Goal: Task Accomplishment & Management: Complete application form

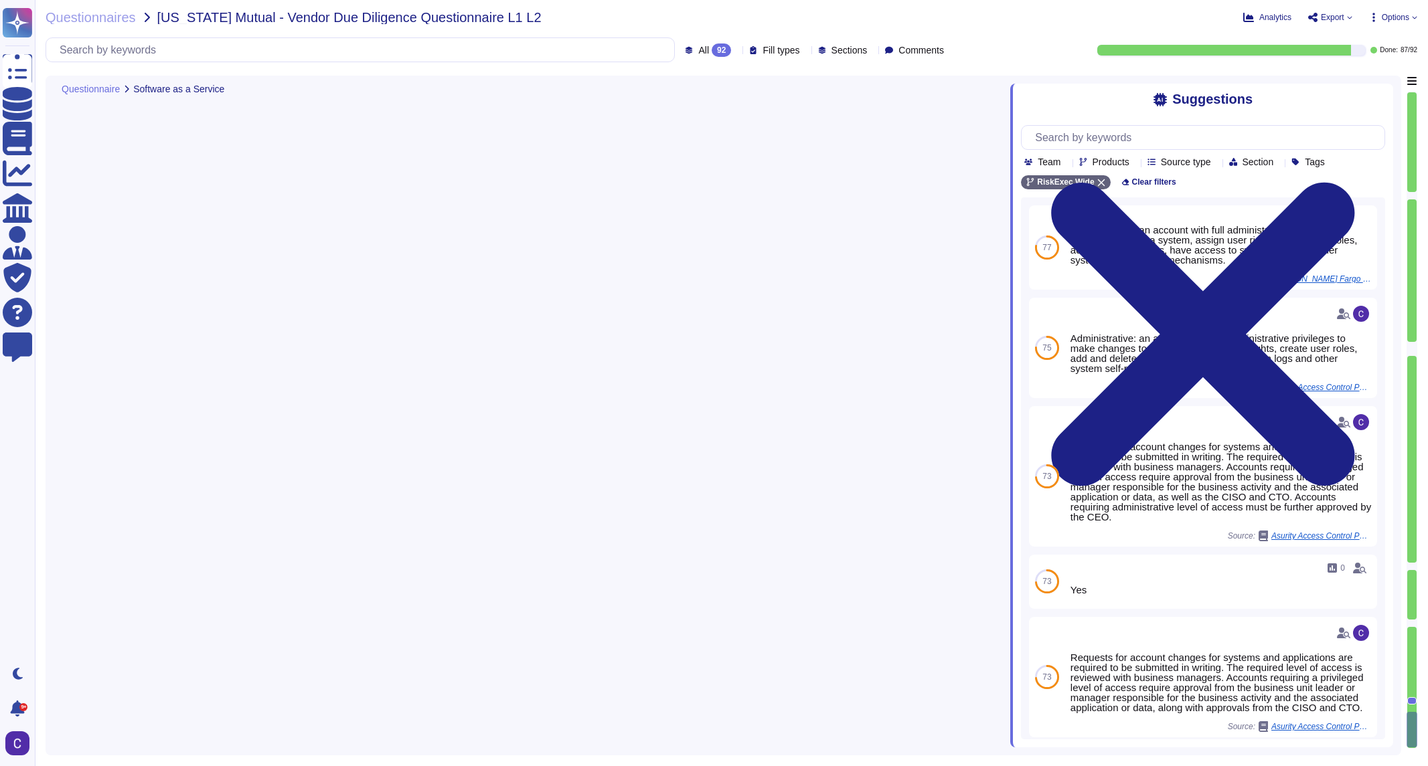
type textarea "Yes, Read-Only - read only privileges Write - add application, batch edit, impo…"
type textarea "Additional resources may include contracting additional staff as needed. Availa…"
type textarea "Yes"
type textarea "The company has established a structured approach for managing customer complai…"
type textarea "The responsibility for notifying customers of security vulnerabilities lies wit…"
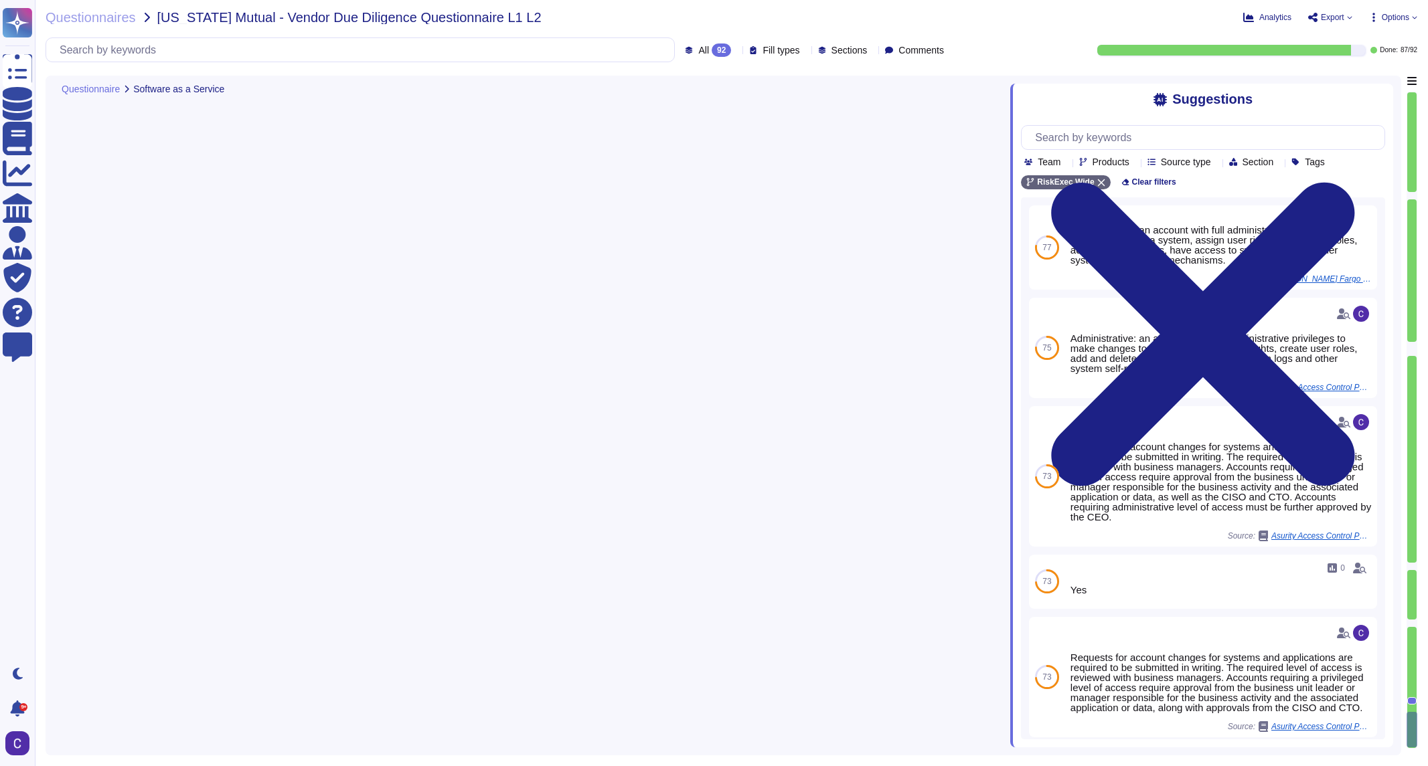
type textarea "The responsibility for notifying customers of an information breach lies with o…"
type textarea "Yes, the application utilizes an API, specifically a Dynamic importer and Inges…"
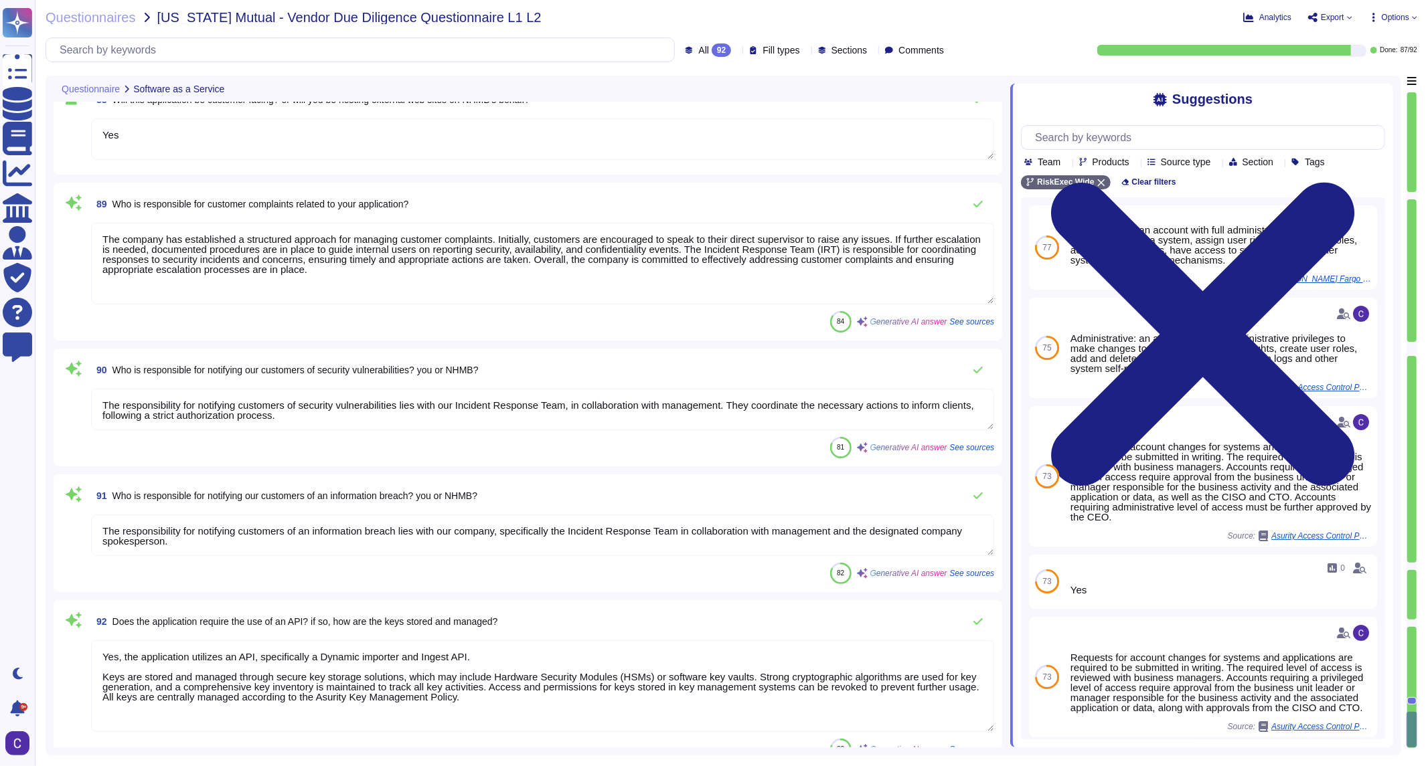
click at [1413, 198] on div at bounding box center [1411, 195] width 9 height 7
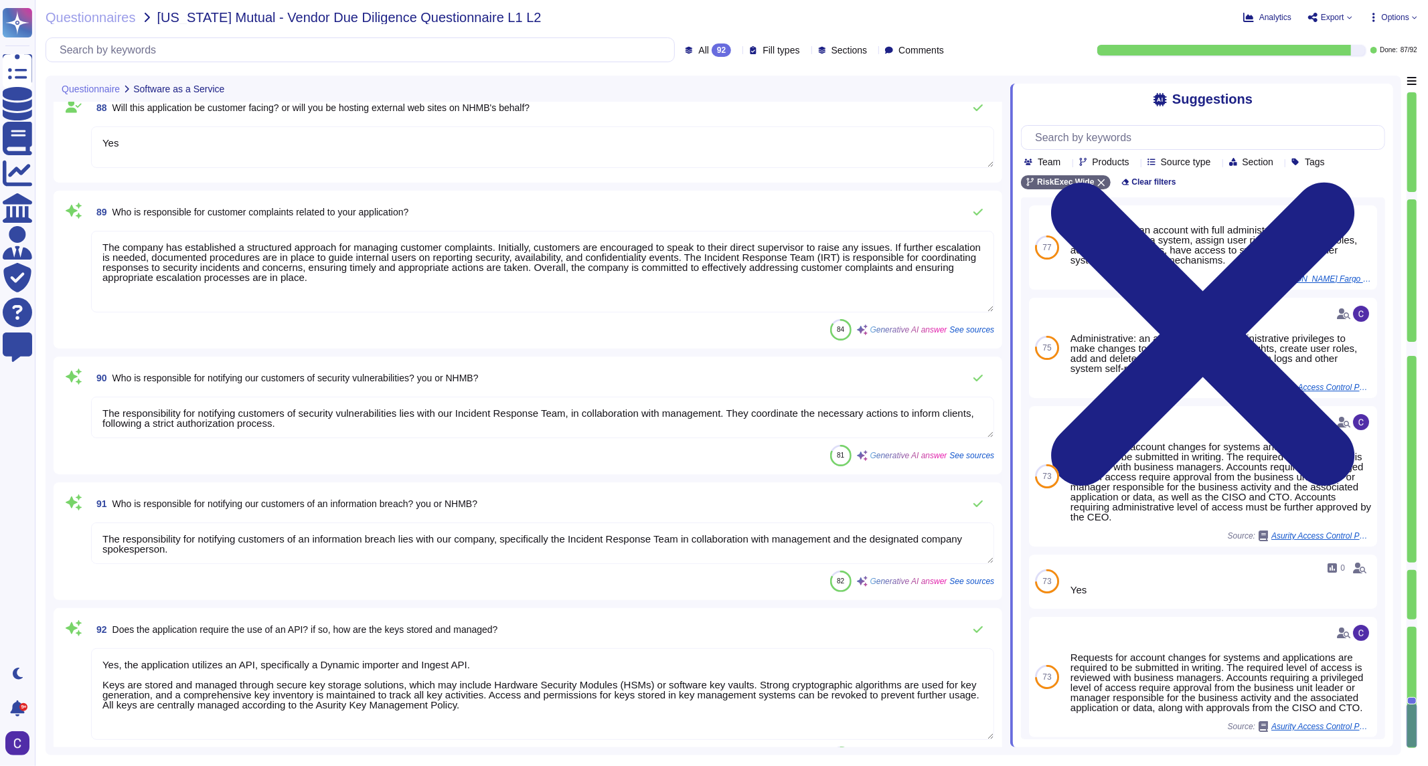
type textarea "web browser standards"
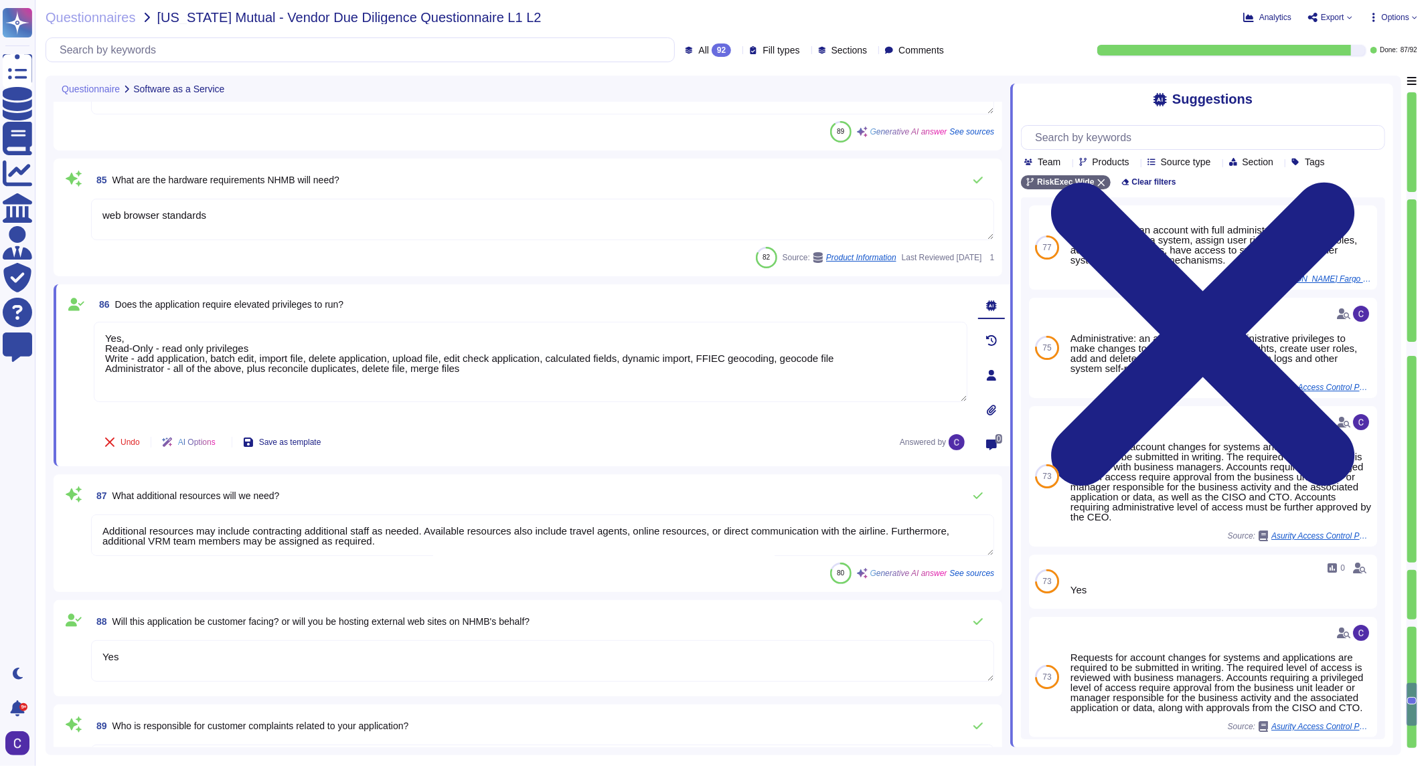
type textarea "N/A - RiskExec is a web-based application."
type textarea "The individuals responsible for updates and maintenance include the Release Coo…"
type textarea "No breaches have occurred within the last 36 months. Therefore, there are no re…"
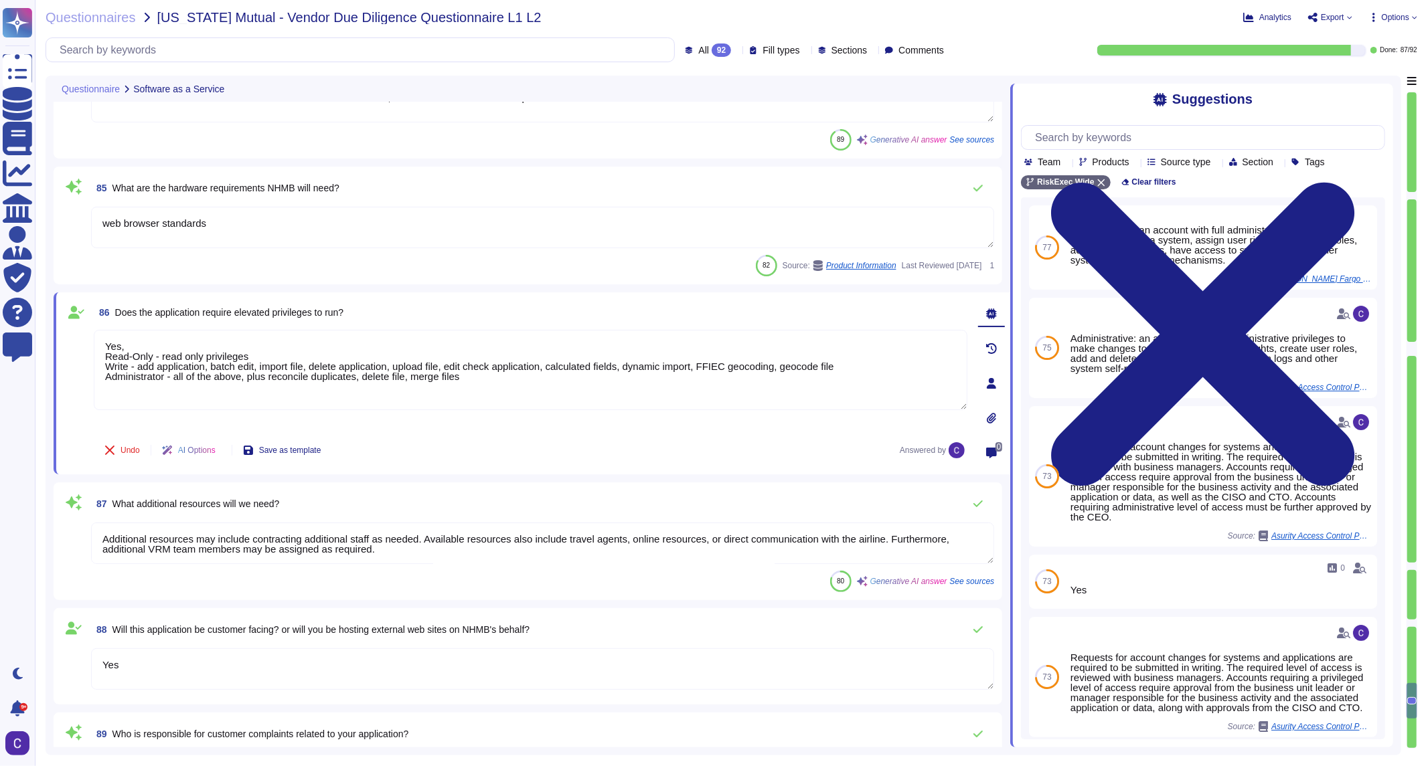
type textarea "N/A - RiskExec is a web-based, stand alone system."
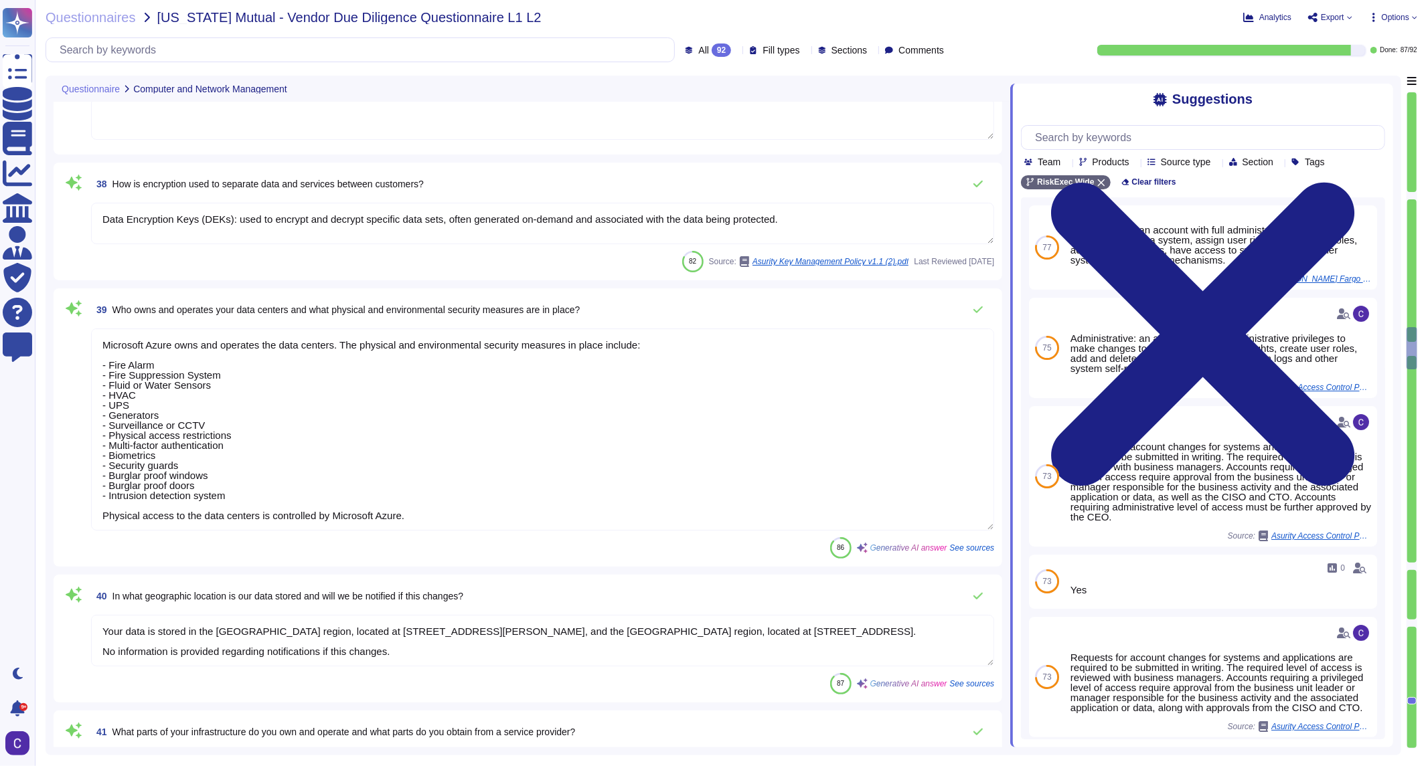
type textarea "Yes, vendor notifications and websites are regularly reviewed, and Asurity moni…"
type textarea "Security Testing"
type textarea "Yes, Asurity has a system management program in place that actively monitors al…"
type textarea "We separate data and services from other customers by implementing separate VMs…"
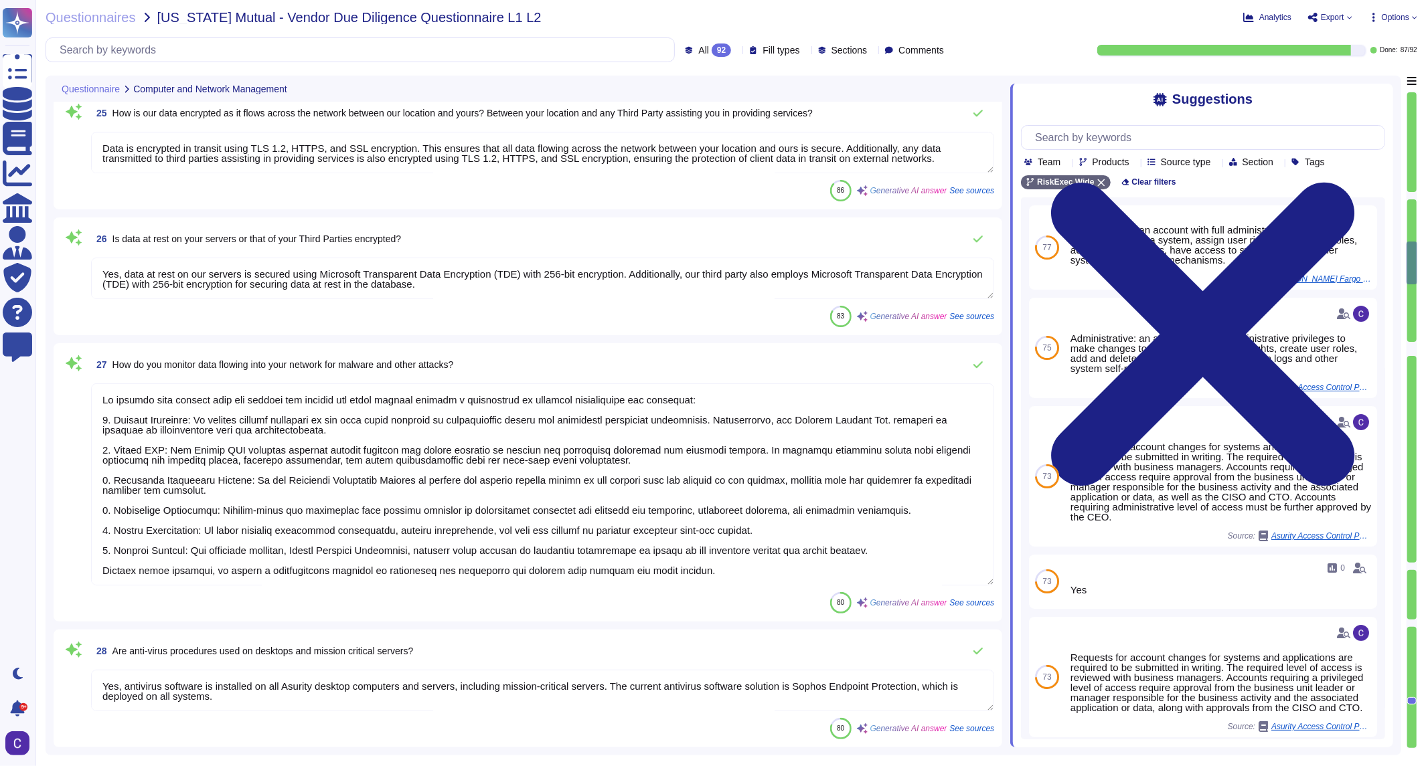
type textarea "Intrusion Prevention systems are used for monitoring and analyzing traffic comi…"
type textarea "Yes, remote users are authenticated before being allowed to connect to internal…"
type textarea "Yes, there are documented operating procedures for security requirements and ac…"
type textarea "Yes, there is enforced separation of duties in critical process steps for sensi…"
type textarea "Yes, all sensitive data and files are encrypted when transmitted through Asurit…"
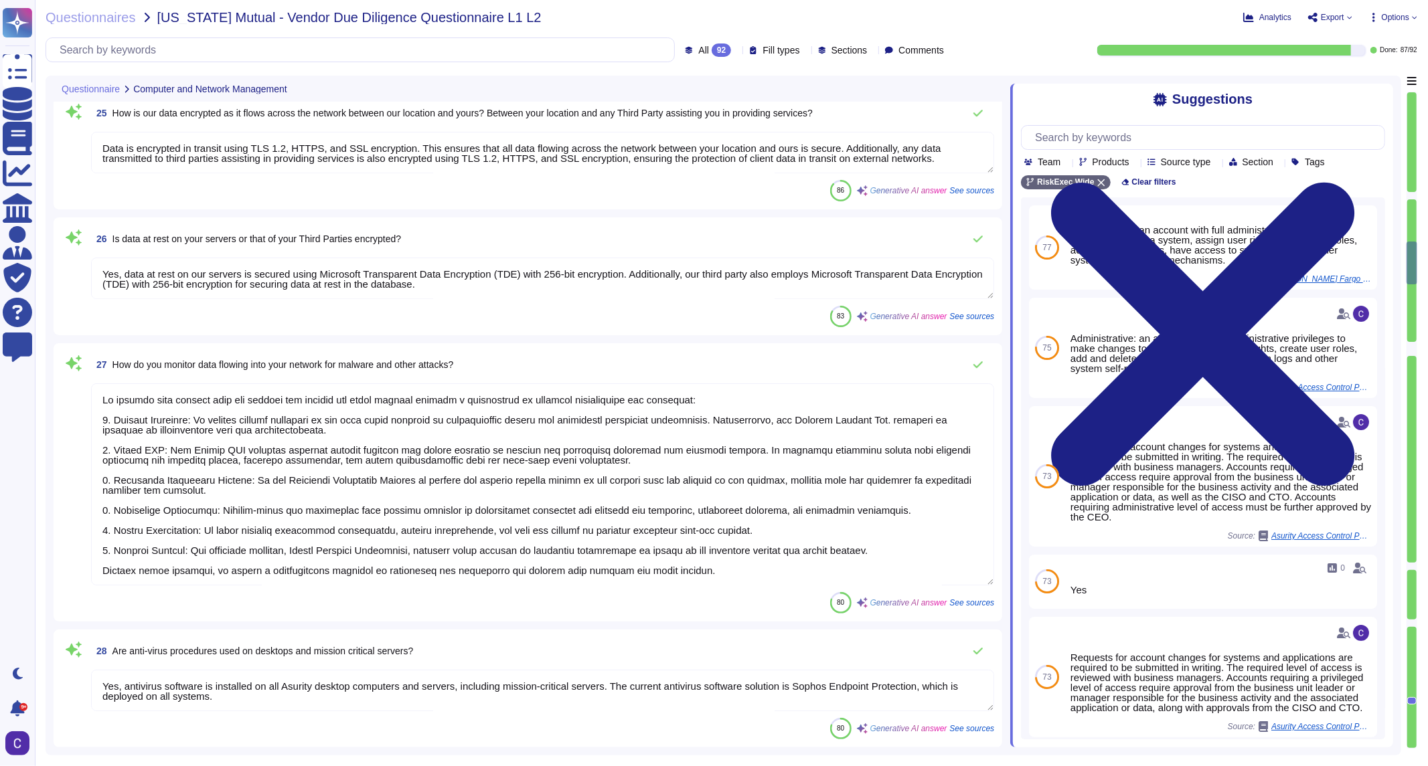
type textarea "Data is encrypted in transit using TLS 1.2, HTTPS, and SSL encryption. This ens…"
type textarea "Yes, data at rest on our servers is secured using Microsoft Transparent Data En…"
type textarea "We monitor data flowing into our network for malware and other attacks through …"
type textarea "Yes, antivirus software is installed on all Asurity desktop computers and serve…"
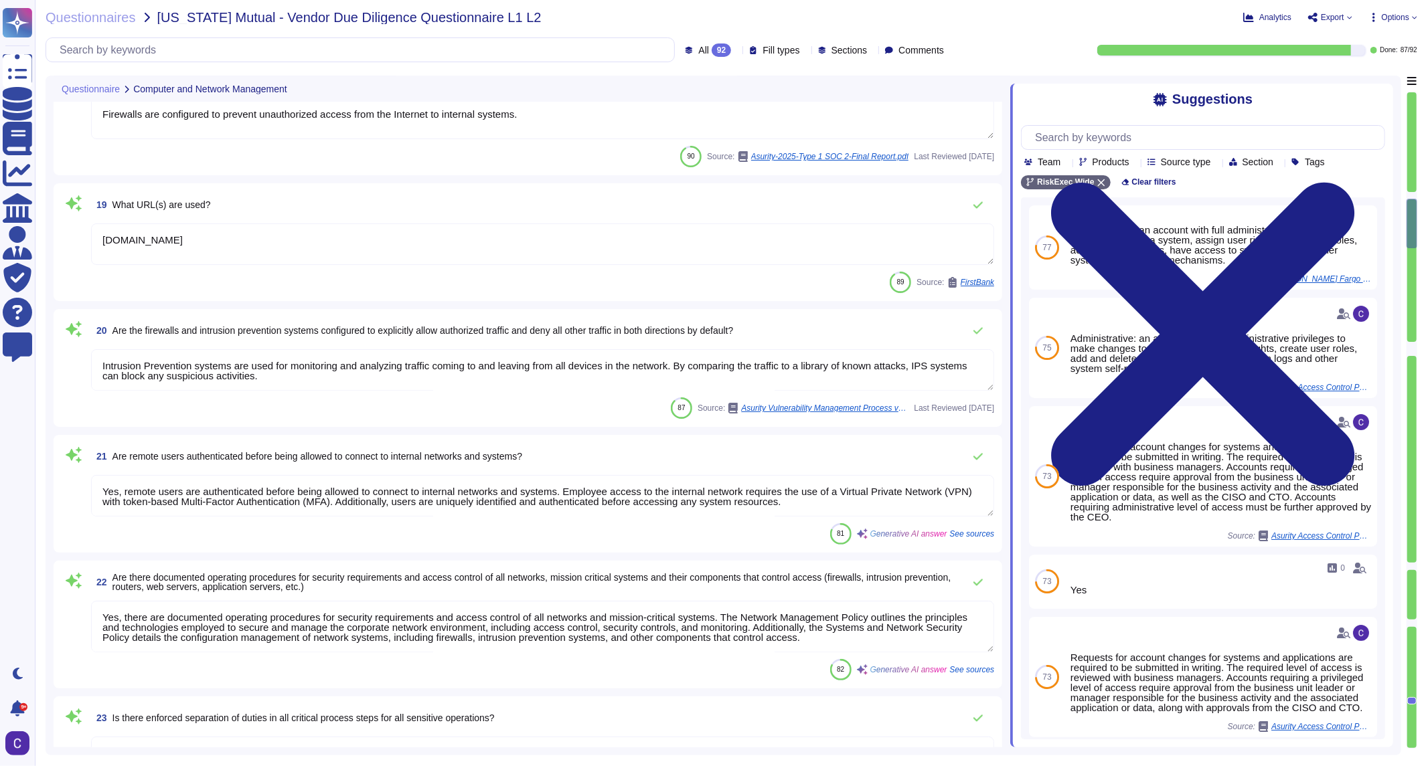
type textarea "Yes, our organization utilizes subcontractors to fulfill our contractual agreem…"
type textarea "Microsoft Azure serves as our cloud"
type textarea "Firewalls are configured to prevent unauthorized access from the Internet to in…"
type textarea "[DOMAIN_NAME]"
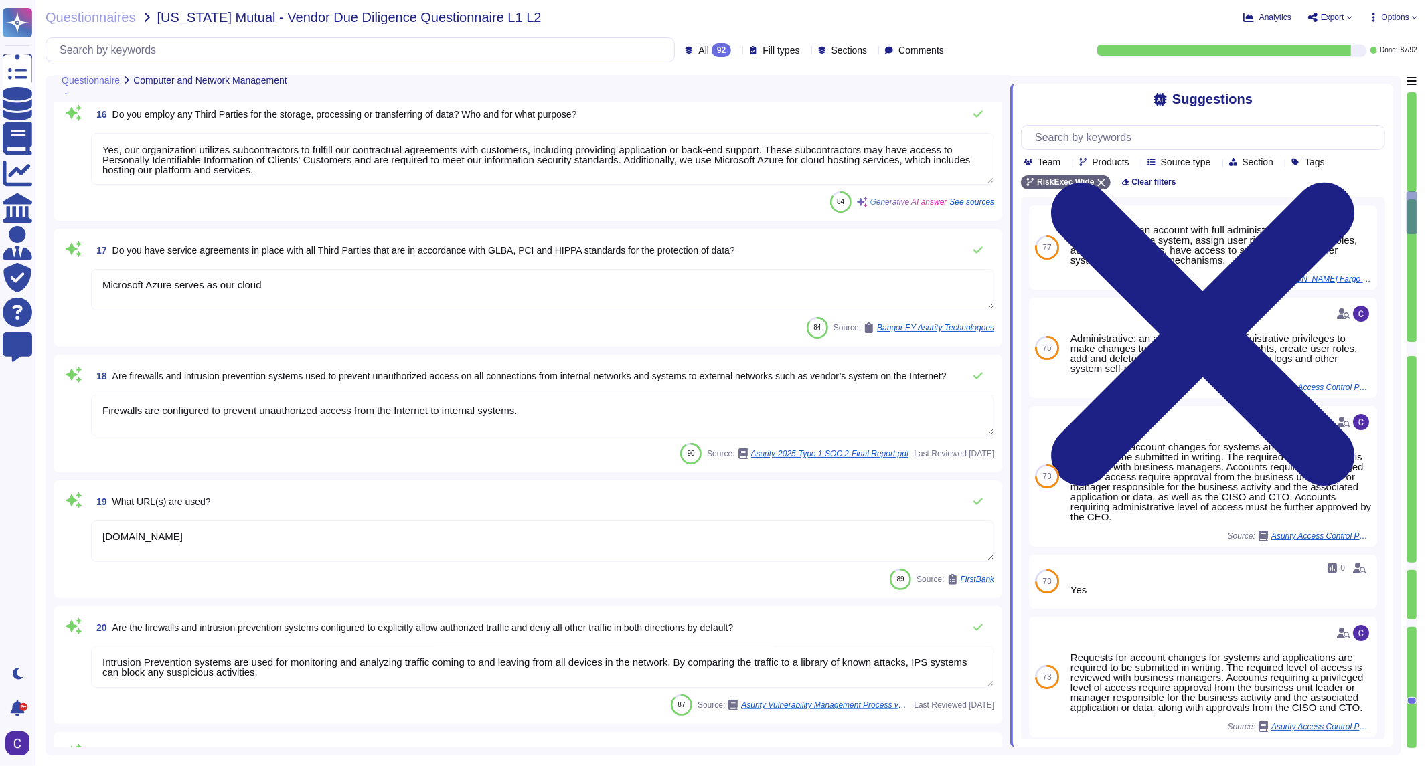
type textarea "Yes, there is an asset inventory at Asurity that tracks all electronic assets e…"
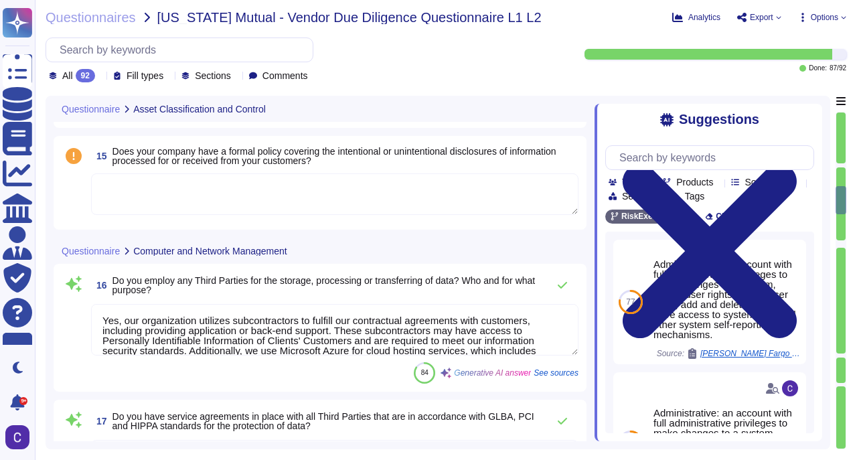
scroll to position [1908, 0]
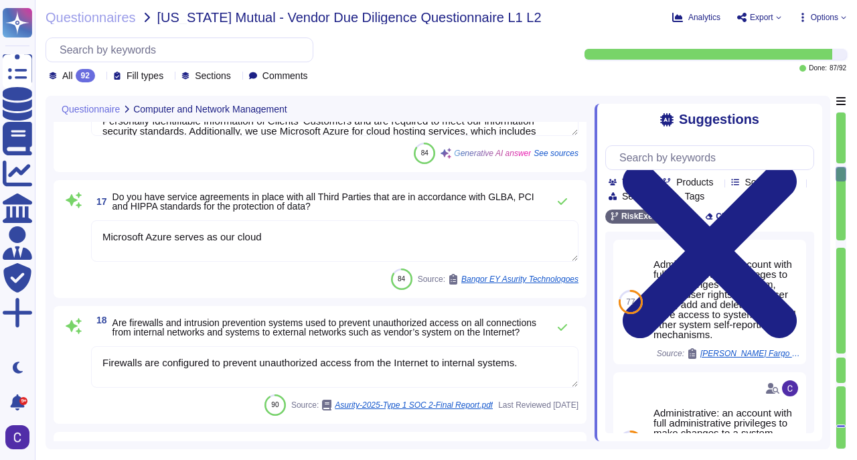
type textarea "Intrusion Prevention systems are used for monitoring and analyzing traffic comi…"
type textarea "Yes, remote users are authenticated before being allowed to connect to internal…"
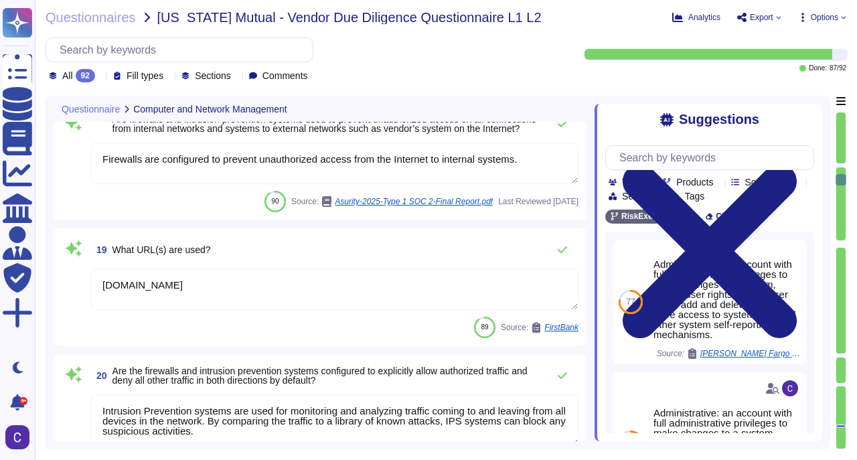
scroll to position [2310, 0]
type textarea "Yes, there are documented operating procedures for security requirements and ac…"
click at [838, 163] on div at bounding box center [840, 164] width 9 height 3
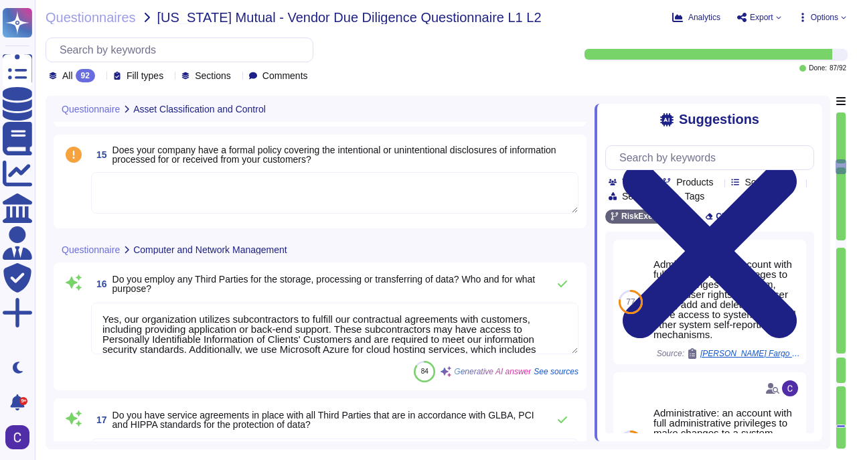
type textarea "Yes, there is an asset inventory at Asurity that tracks all electronic assets e…"
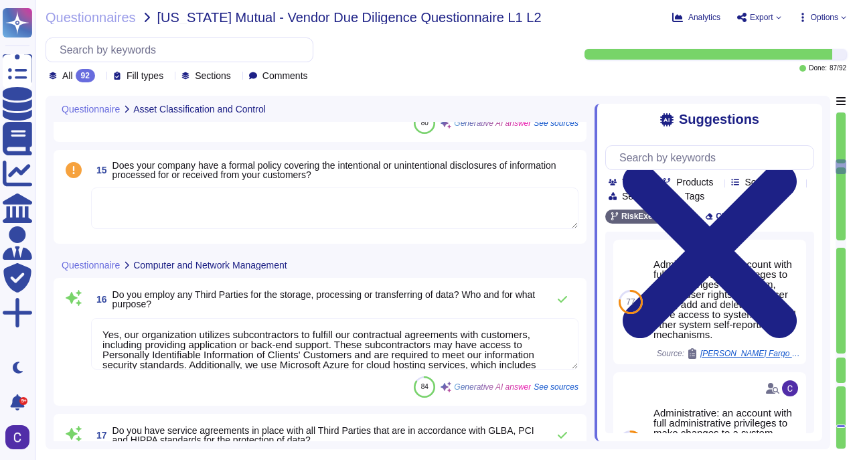
scroll to position [1928, 0]
